Goal: Information Seeking & Learning: Learn about a topic

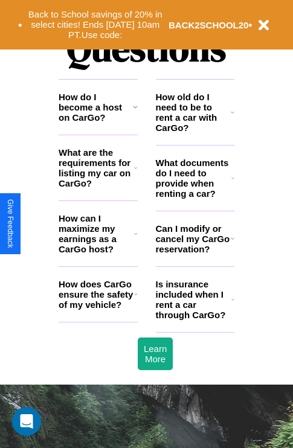
scroll to position [1462, 0]
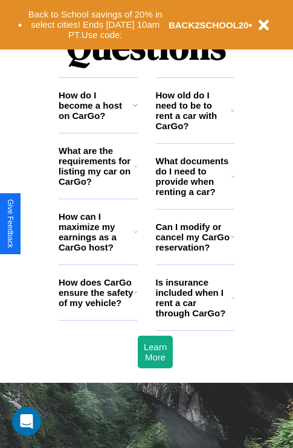
click at [194, 252] on h3 "Can I modify or cancel my CarGo reservation?" at bounding box center [193, 236] width 75 height 31
click at [194, 130] on h3 "How old do I need to be to rent a car with CarGo?" at bounding box center [193, 110] width 75 height 41
click at [232, 302] on icon at bounding box center [232, 298] width 3 height 10
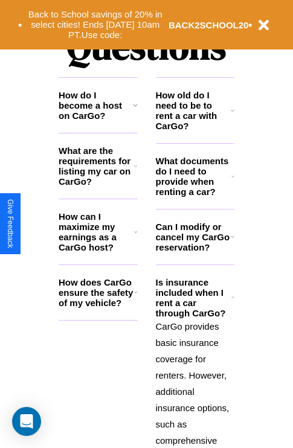
click at [232, 241] on icon at bounding box center [233, 237] width 4 height 10
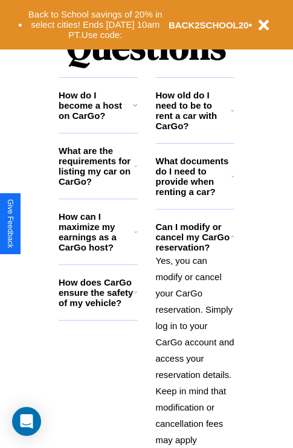
click at [98, 251] on h3 "How can I maximize my earnings as a CarGo host?" at bounding box center [96, 231] width 75 height 41
